Goal: Information Seeking & Learning: Check status

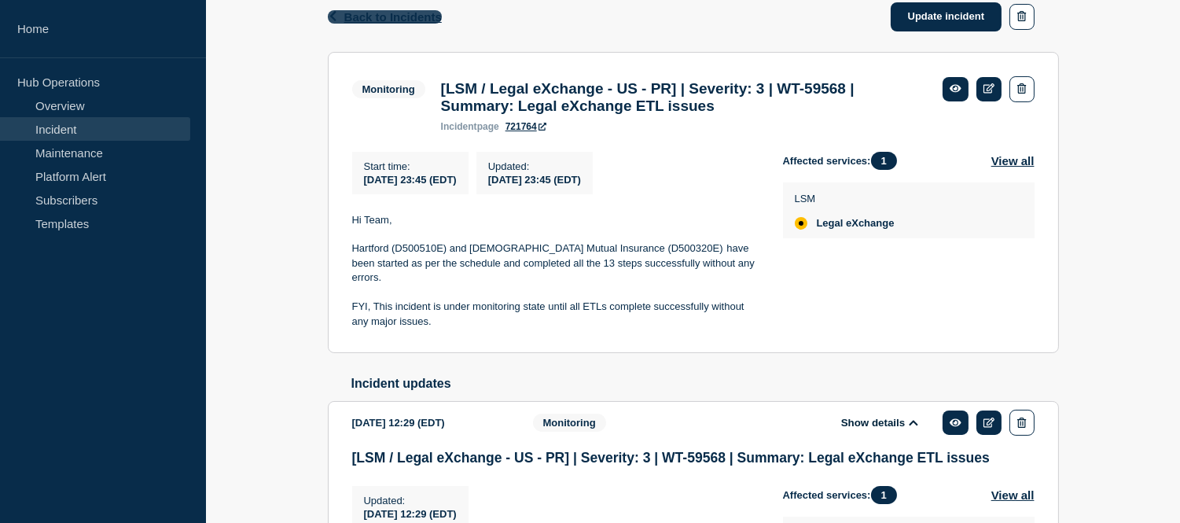
click at [363, 13] on span "Back to Incidents" at bounding box center [393, 16] width 98 height 13
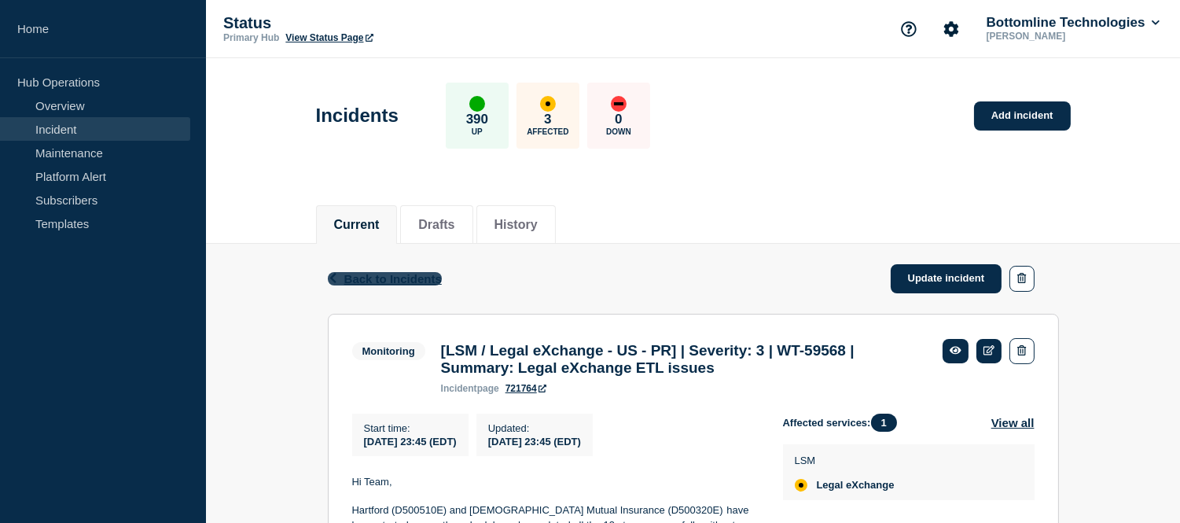
click at [404, 277] on span "Back to Incidents" at bounding box center [393, 278] width 98 height 13
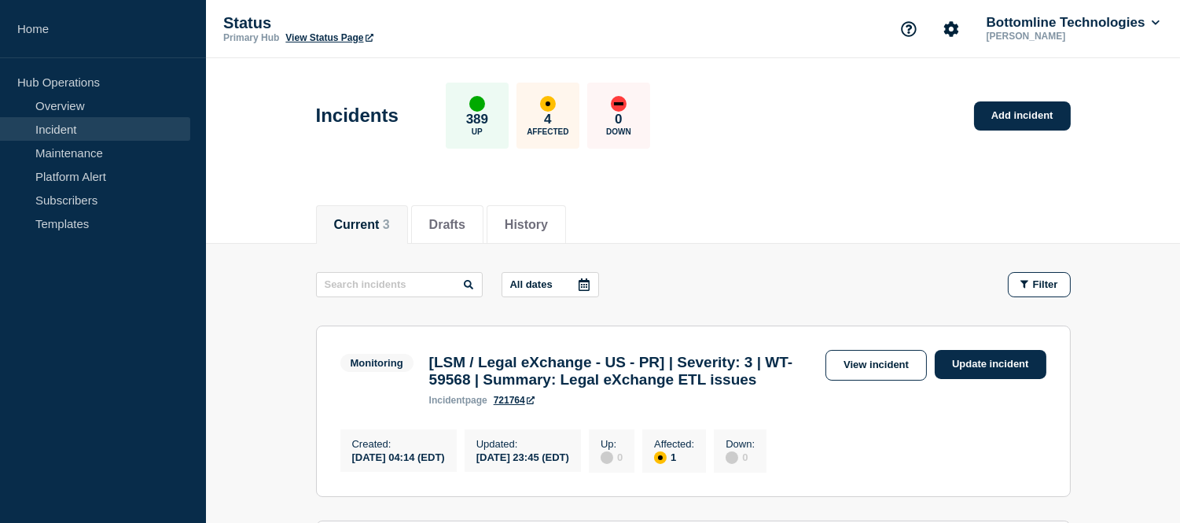
click at [147, 120] on link "Incident" at bounding box center [95, 129] width 190 height 24
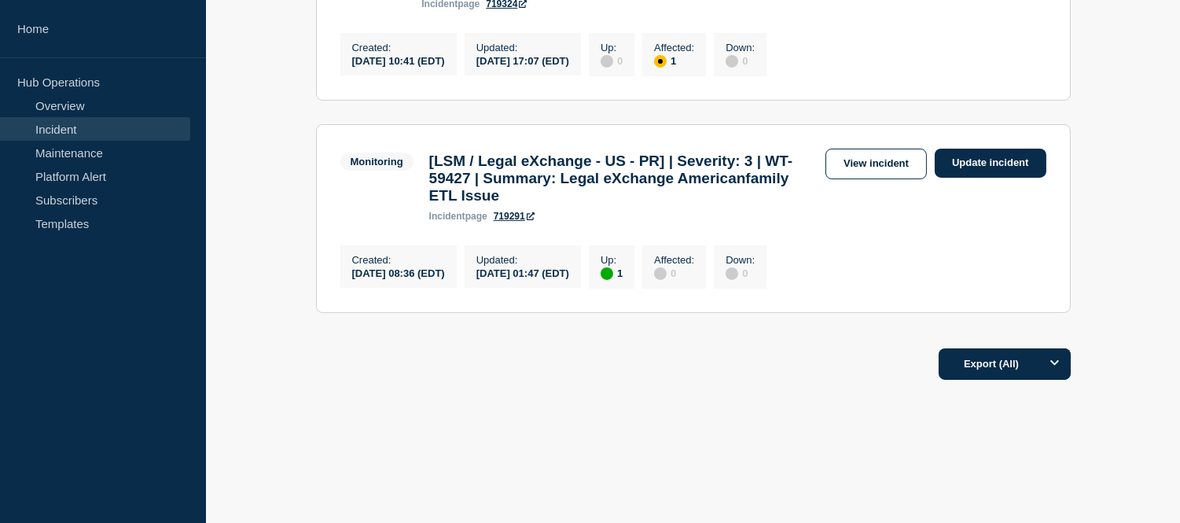
scroll to position [399, 0]
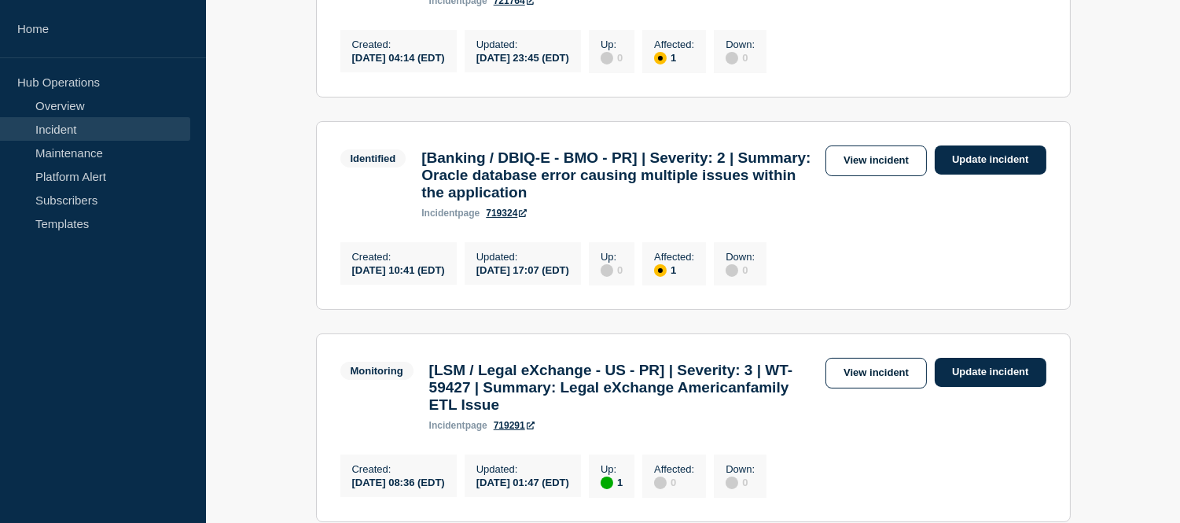
click at [92, 126] on link "Incident" at bounding box center [95, 129] width 190 height 24
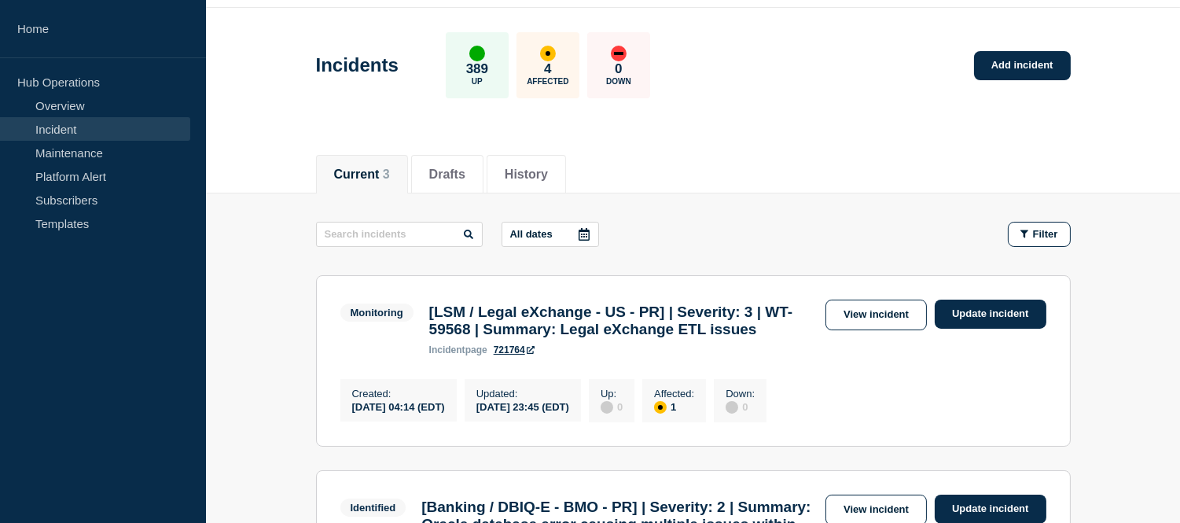
scroll to position [0, 0]
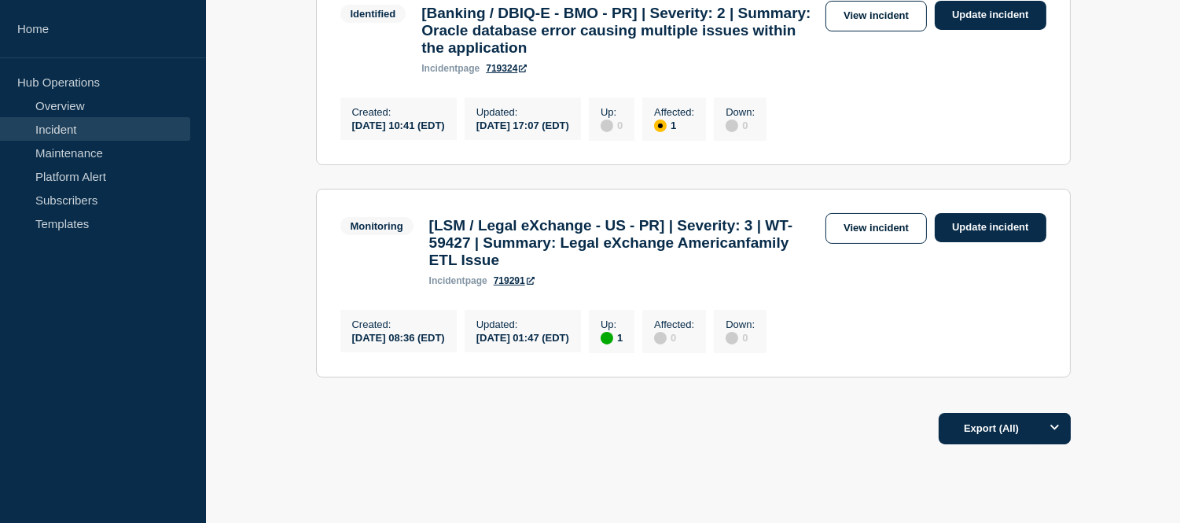
scroll to position [437, 0]
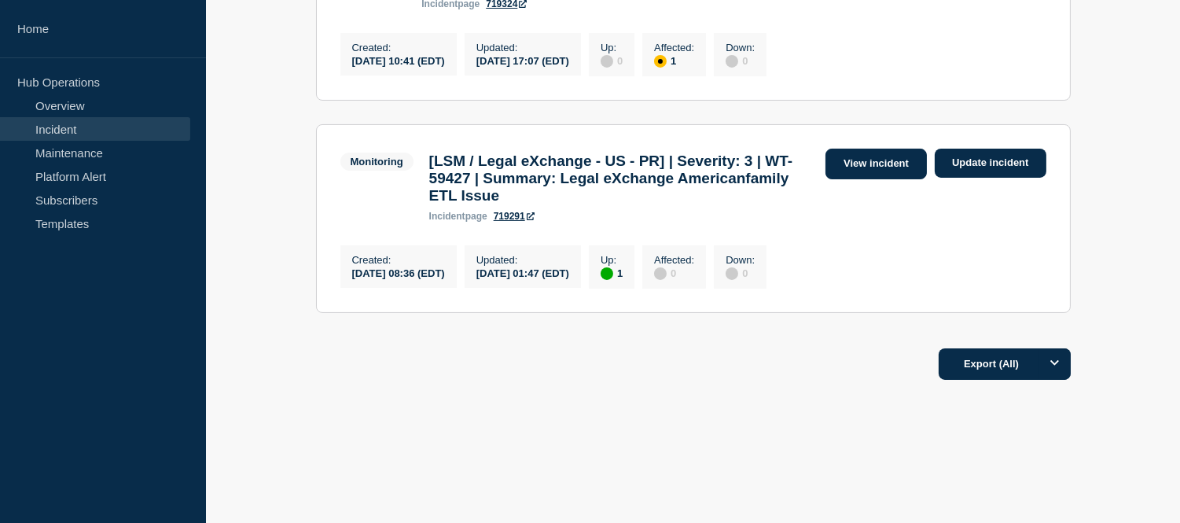
click at [863, 161] on link "View incident" at bounding box center [876, 164] width 101 height 31
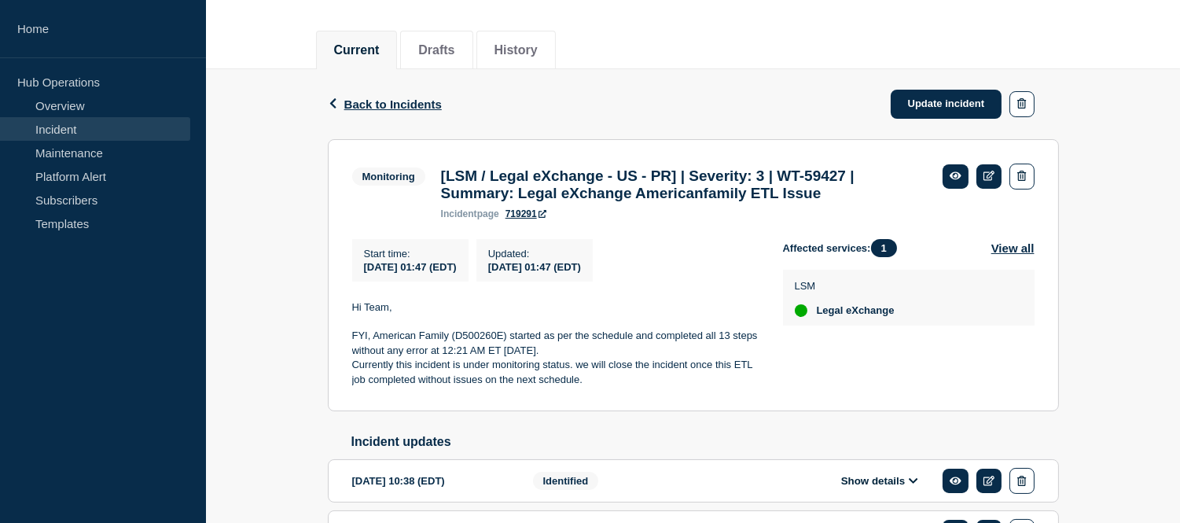
scroll to position [341, 0]
